Goal: Task Accomplishment & Management: Complete application form

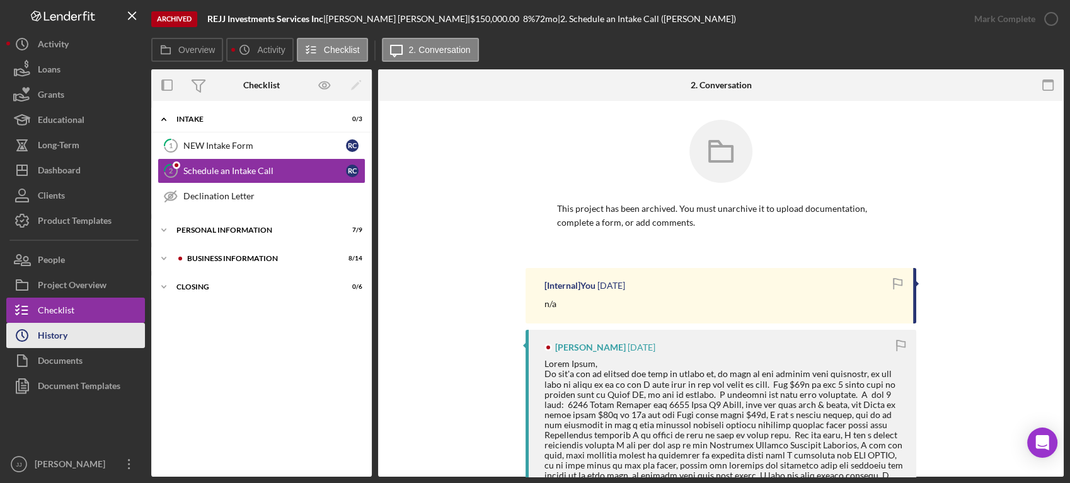
click at [84, 328] on button "Icon/History History" at bounding box center [75, 335] width 139 height 25
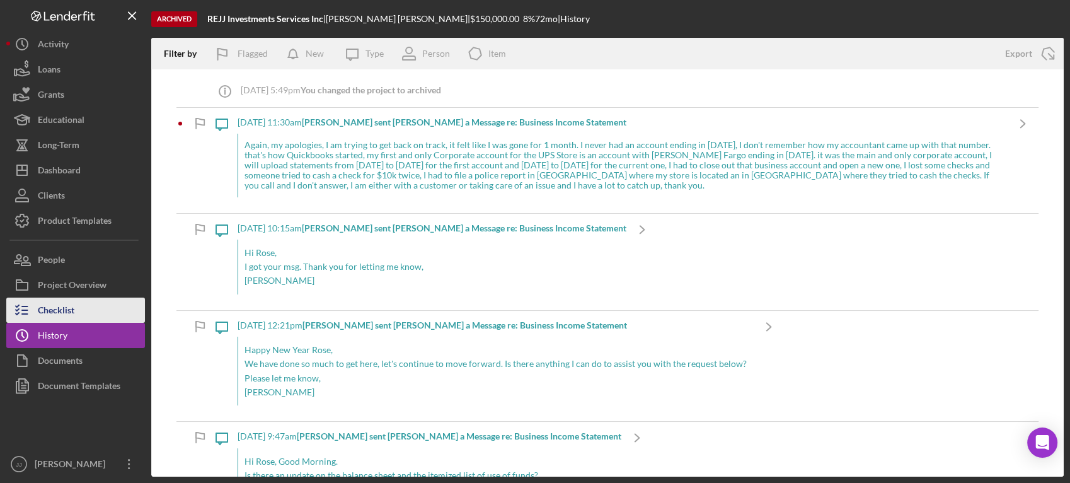
click at [86, 304] on button "Checklist" at bounding box center [75, 310] width 139 height 25
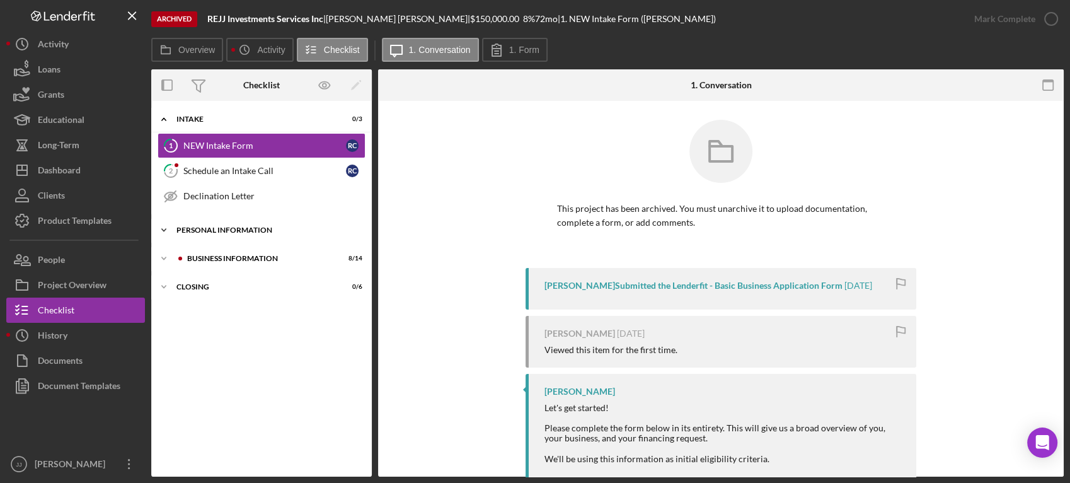
click at [243, 239] on div "Icon/Expander PERSONAL INFORMATION 7 / 9" at bounding box center [261, 229] width 221 height 25
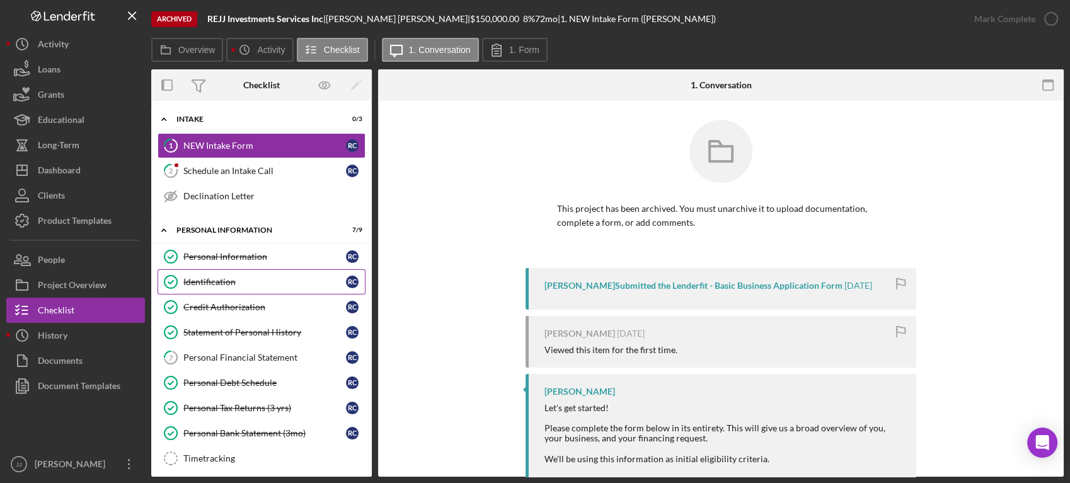
click at [224, 284] on div "Identification" at bounding box center [264, 282] width 163 height 10
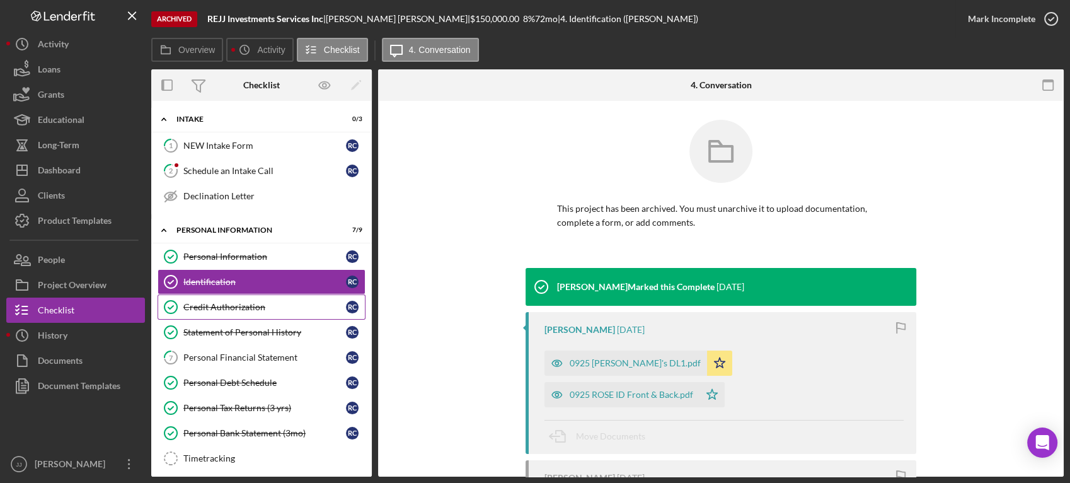
click at [267, 313] on link "Credit Authorization Credit Authorization R C" at bounding box center [262, 306] width 208 height 25
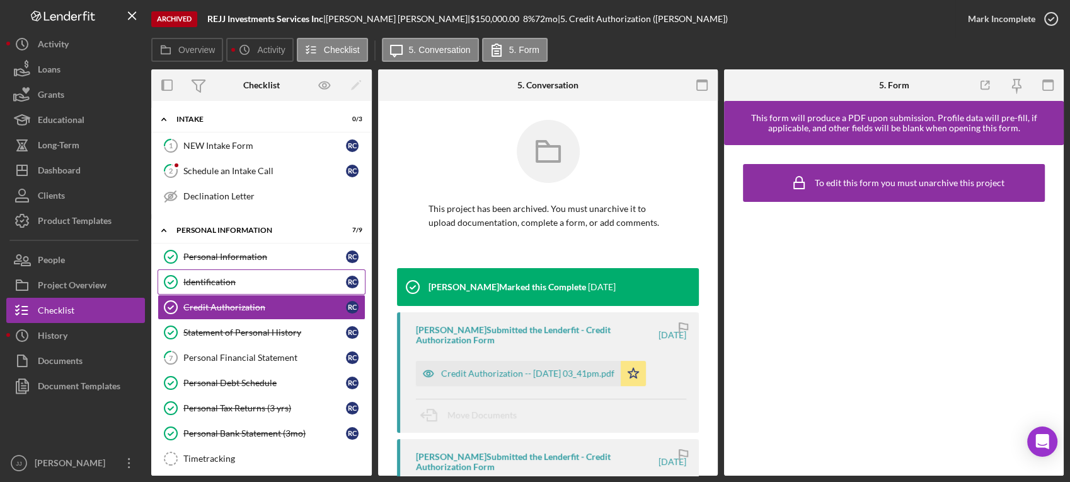
drag, startPoint x: 256, startPoint y: 275, endPoint x: 294, endPoint y: 267, distance: 39.5
click at [256, 277] on div "Identification" at bounding box center [264, 282] width 163 height 10
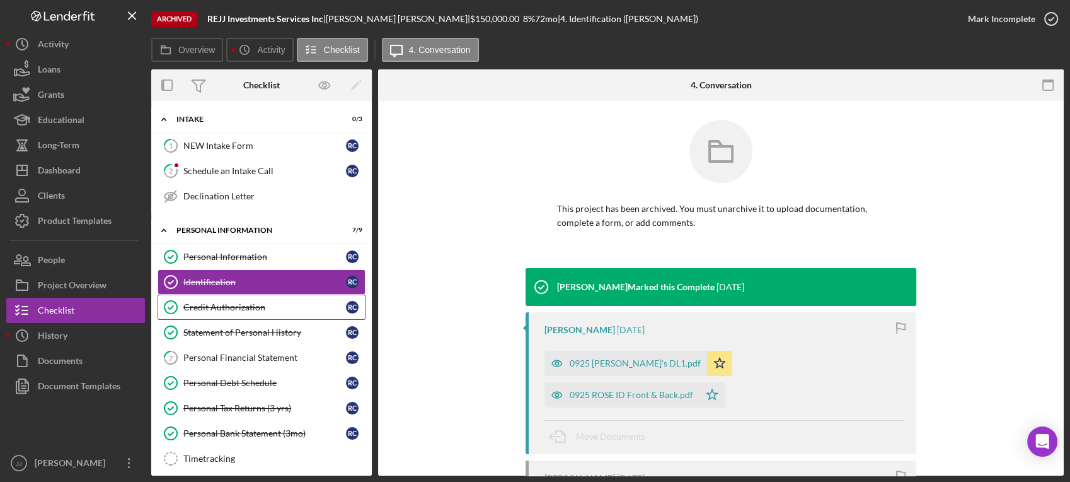
click at [227, 308] on div "Credit Authorization" at bounding box center [264, 307] width 163 height 10
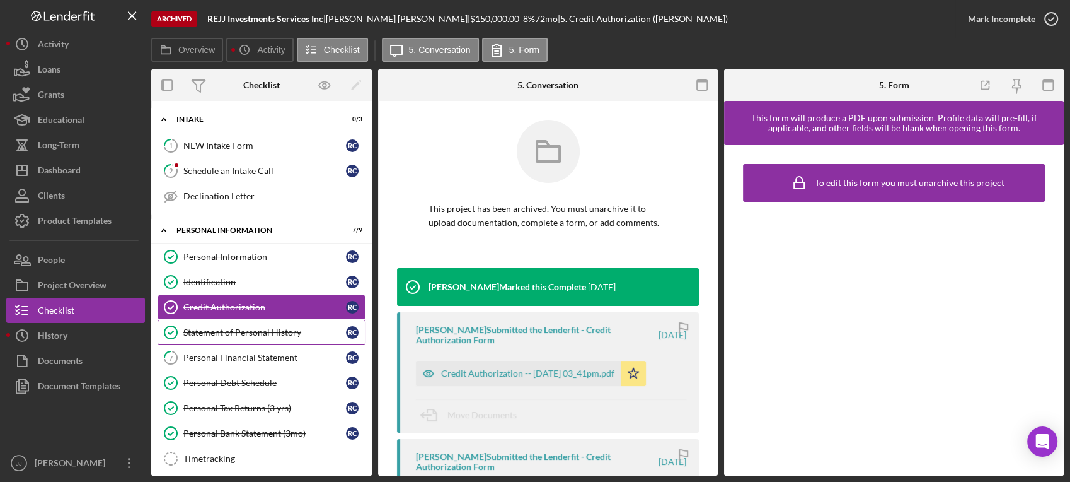
click at [241, 333] on div "Statement of Personal History" at bounding box center [264, 332] width 163 height 10
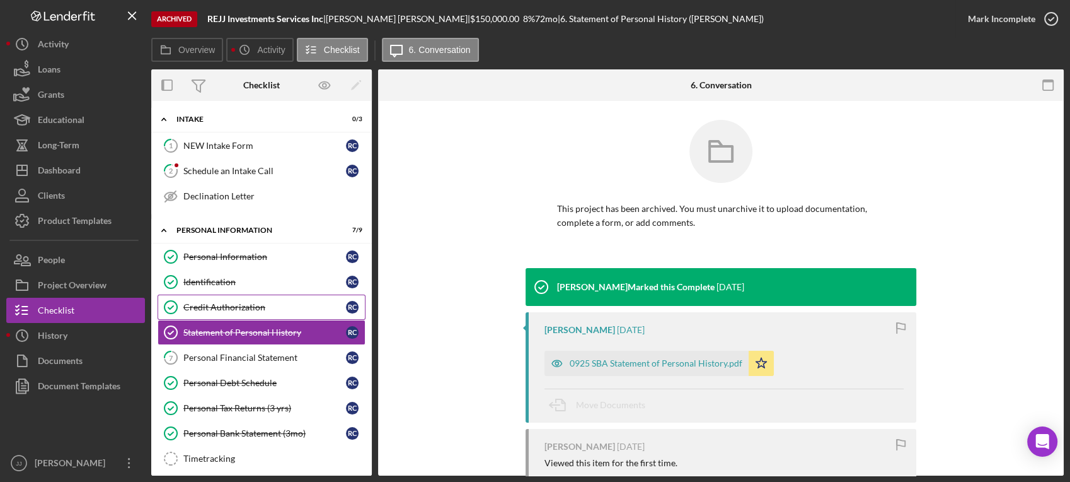
click at [233, 306] on div "Credit Authorization" at bounding box center [264, 307] width 163 height 10
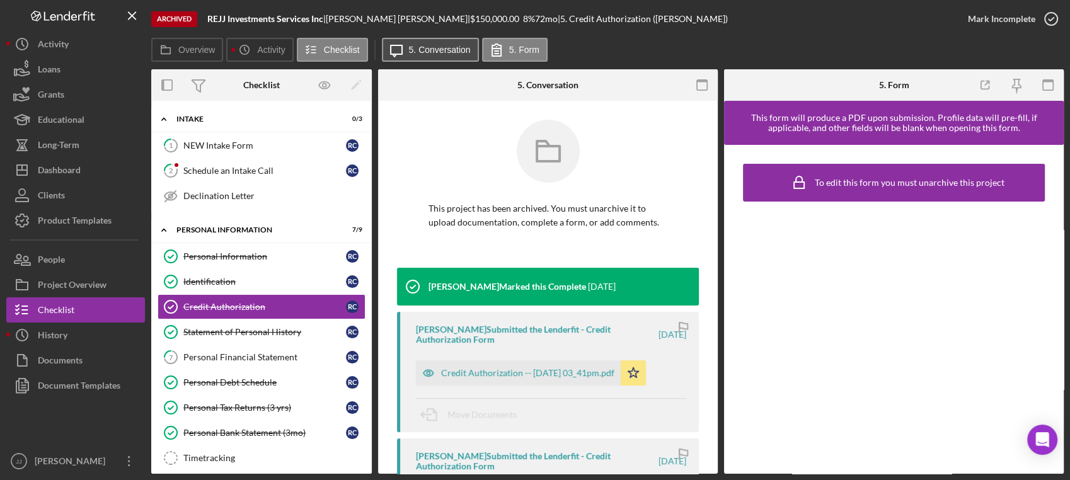
click at [431, 52] on label "5. Conversation" at bounding box center [440, 50] width 62 height 10
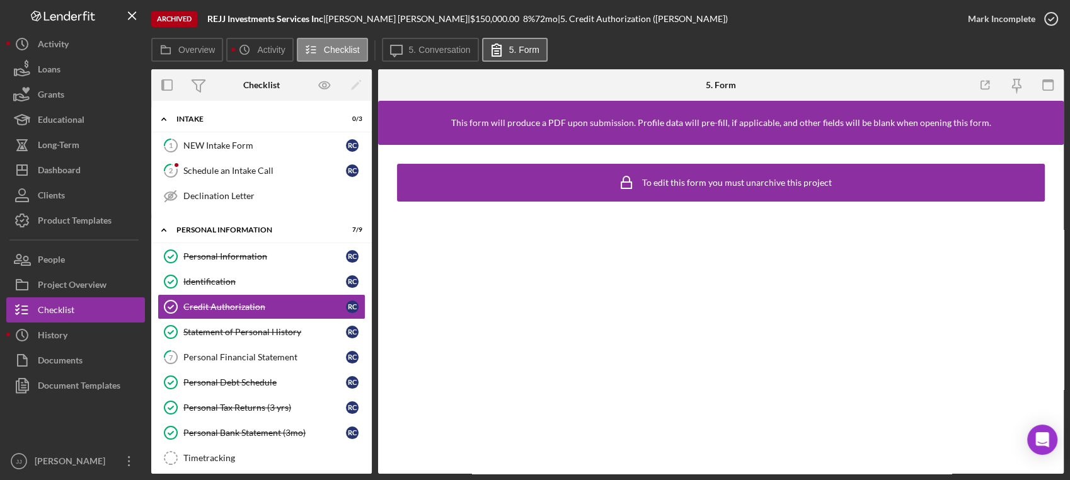
click at [504, 47] on icon at bounding box center [497, 50] width 32 height 32
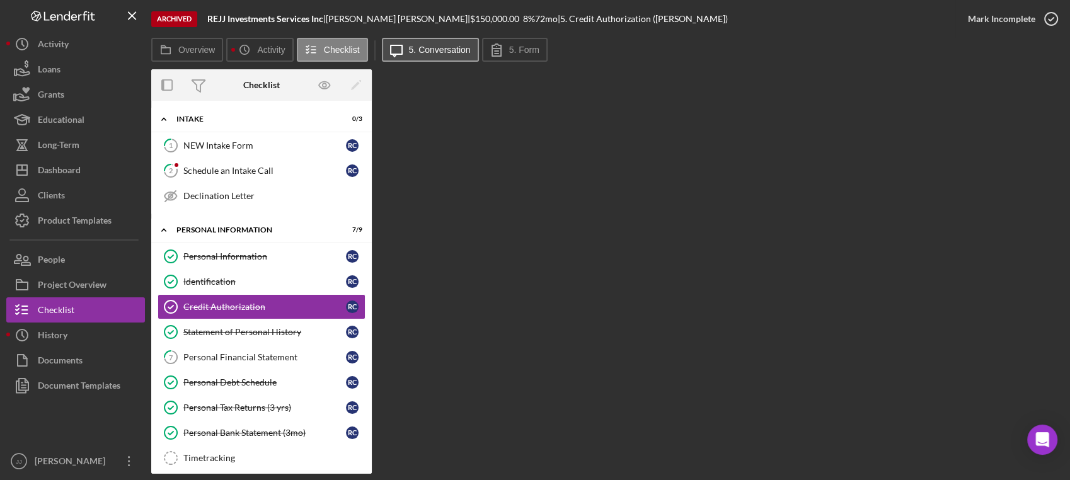
click at [437, 49] on label "5. Conversation" at bounding box center [440, 50] width 62 height 10
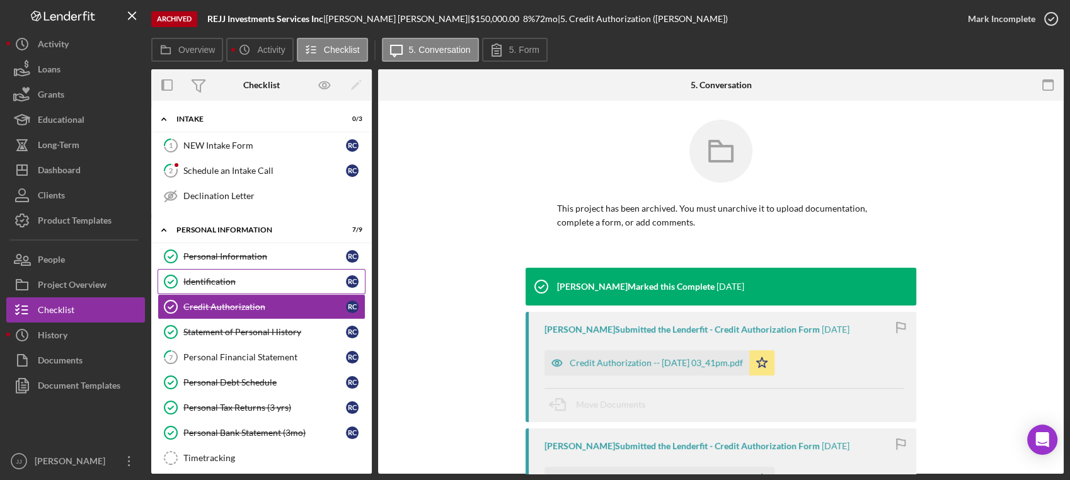
click at [220, 269] on link "Identification Identification R C" at bounding box center [262, 281] width 208 height 25
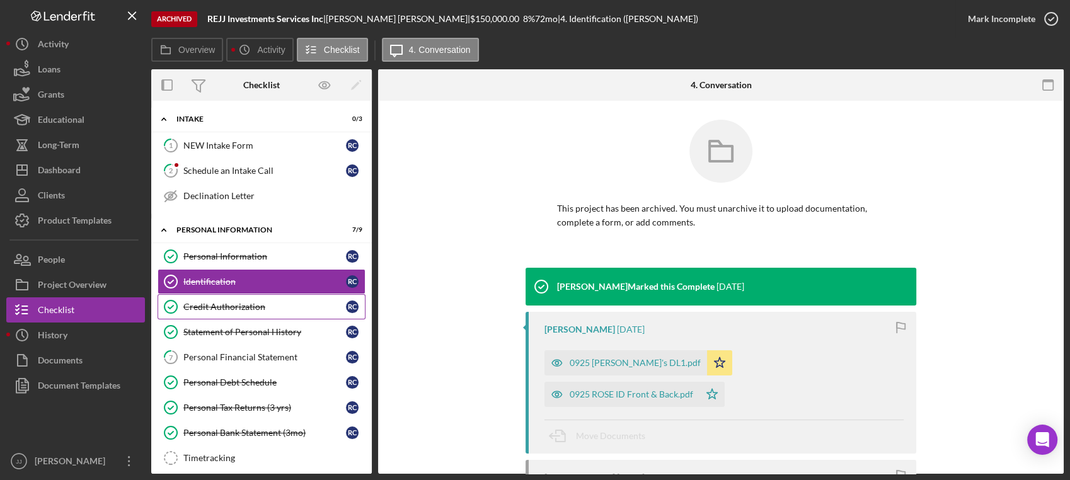
click at [236, 309] on div "Credit Authorization" at bounding box center [264, 307] width 163 height 10
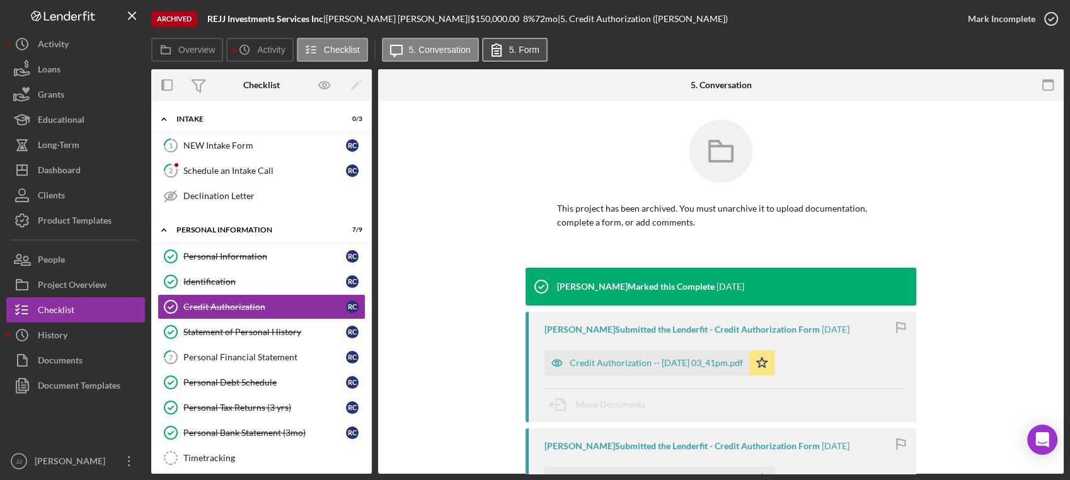
click at [502, 48] on icon at bounding box center [497, 50] width 32 height 32
